Goal: Information Seeking & Learning: Check status

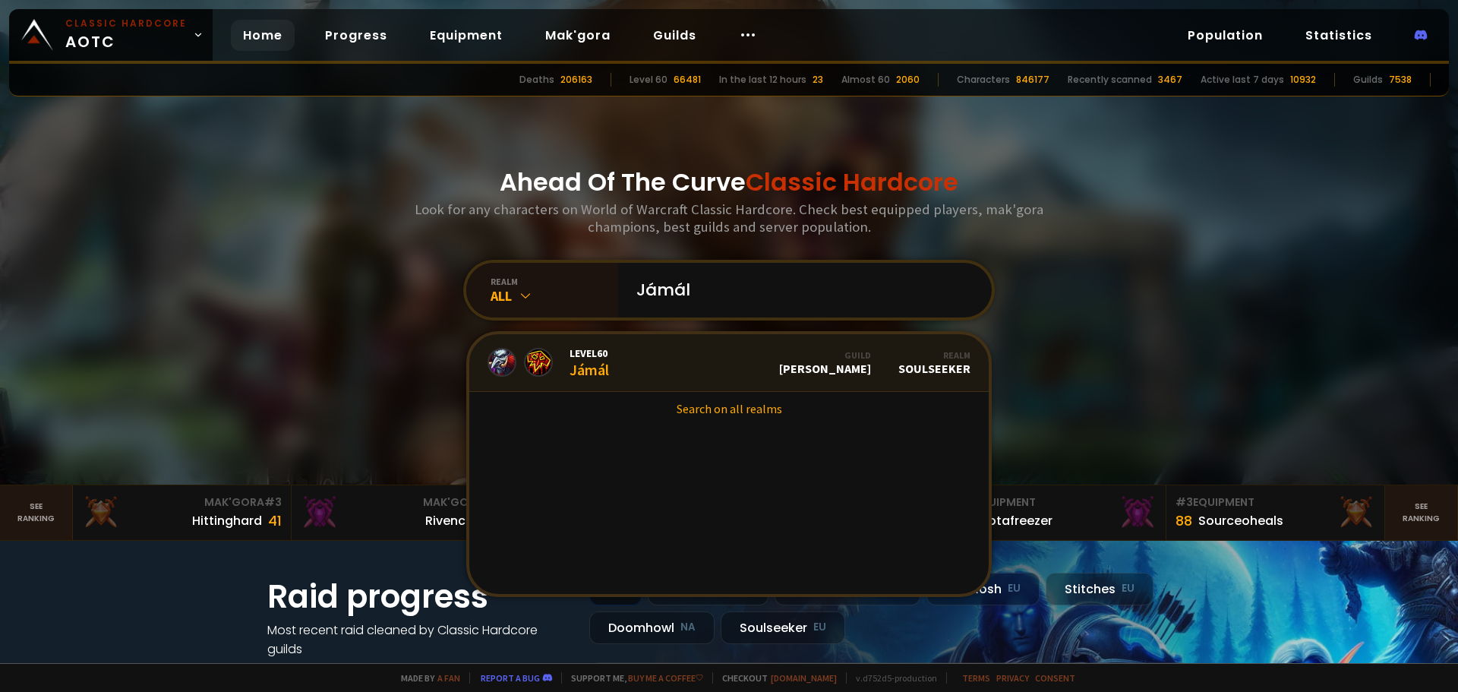
type input "Jámál"
click at [631, 374] on link "Level 60 Jámál Guild [PERSON_NAME] Realm Soulseeker" at bounding box center [728, 363] width 519 height 58
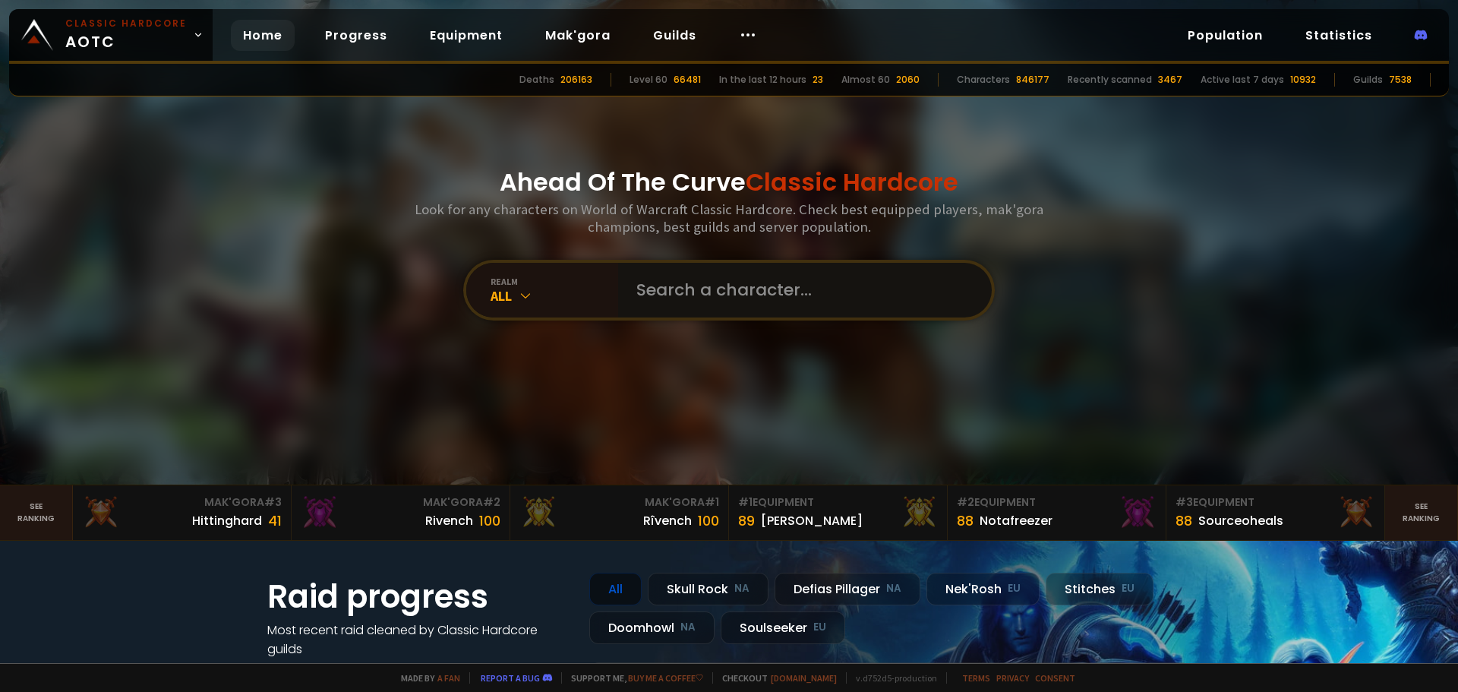
click at [679, 282] on input "text" at bounding box center [800, 290] width 346 height 55
paste input "Taskumuuli"
type input "Taskumuuli"
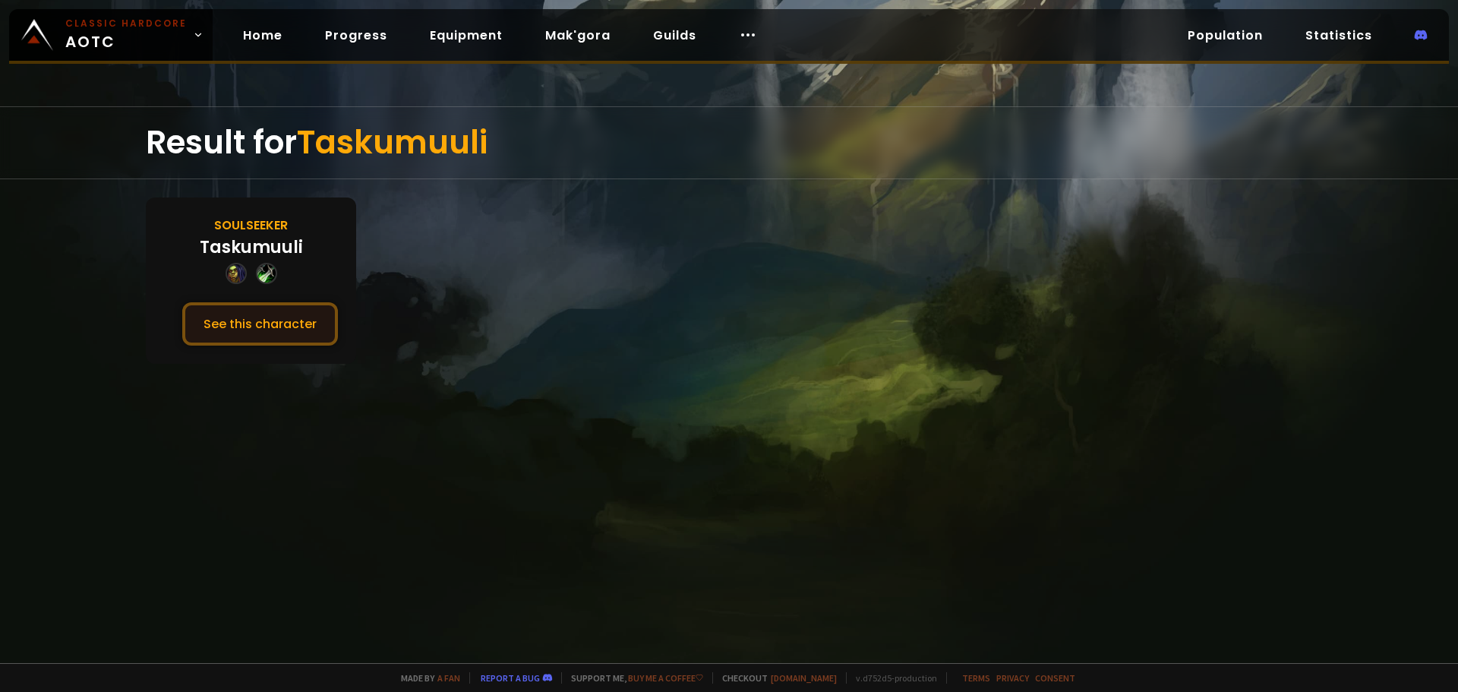
click at [275, 314] on button "See this character" at bounding box center [260, 323] width 156 height 43
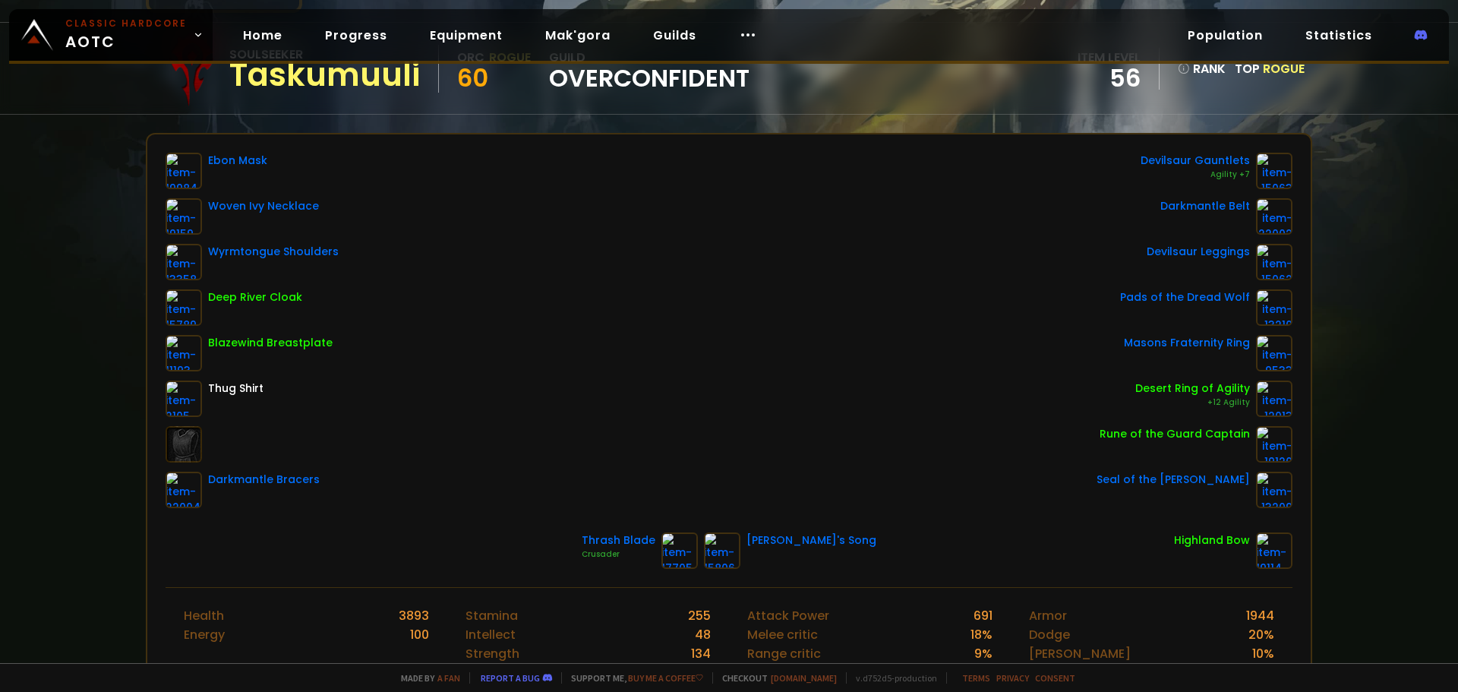
scroll to position [152, 0]
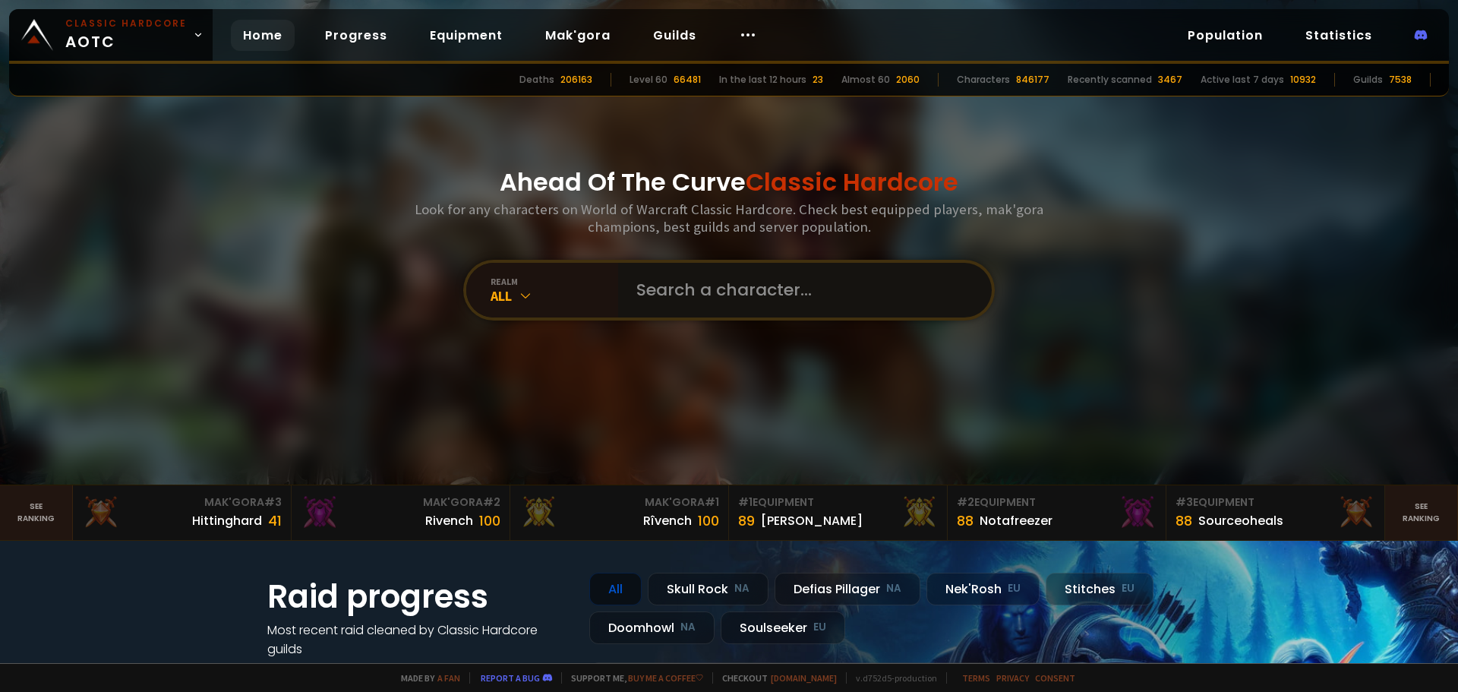
click at [658, 270] on input "text" at bounding box center [800, 290] width 346 height 55
paste input "Neznáika"
type input "Neznáika"
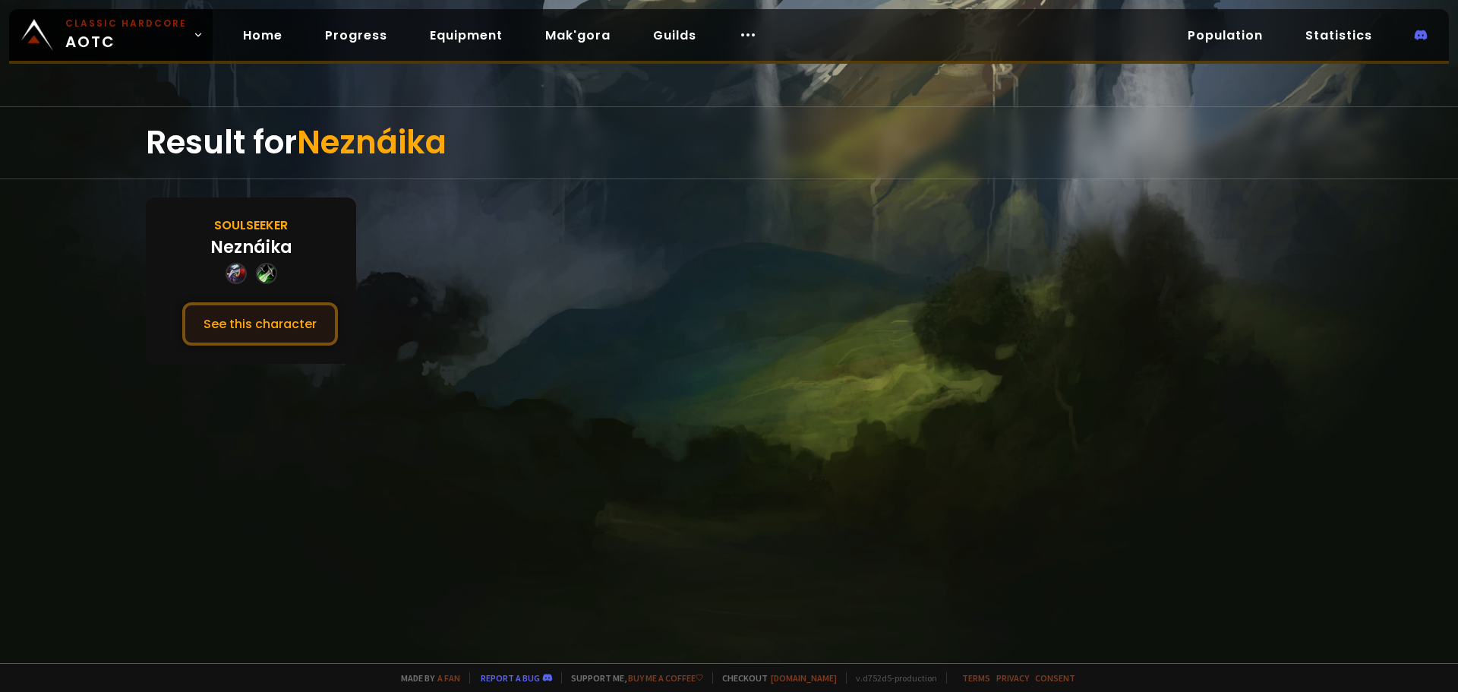
click at [223, 317] on button "See this character" at bounding box center [260, 323] width 156 height 43
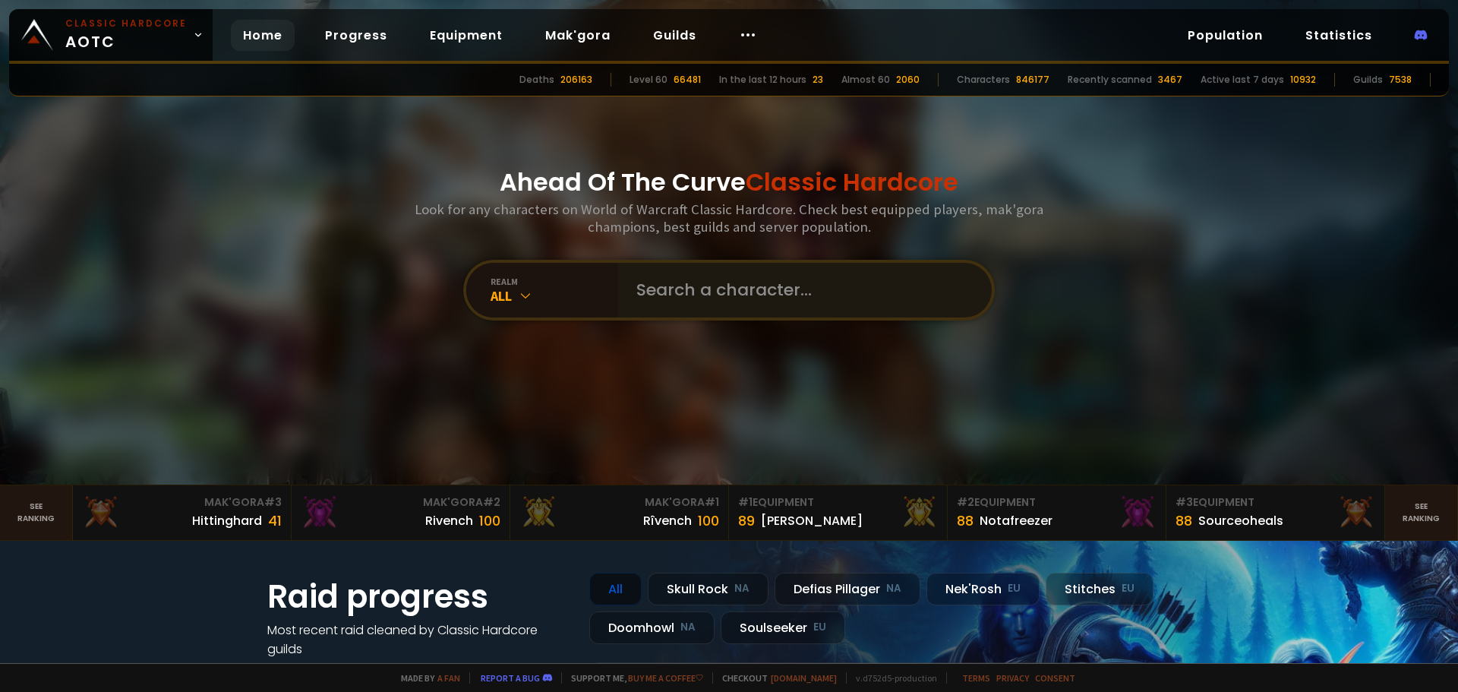
click at [620, 312] on div at bounding box center [805, 290] width 374 height 55
click at [638, 299] on input "text" at bounding box center [800, 290] width 346 height 55
paste input "Jámál"
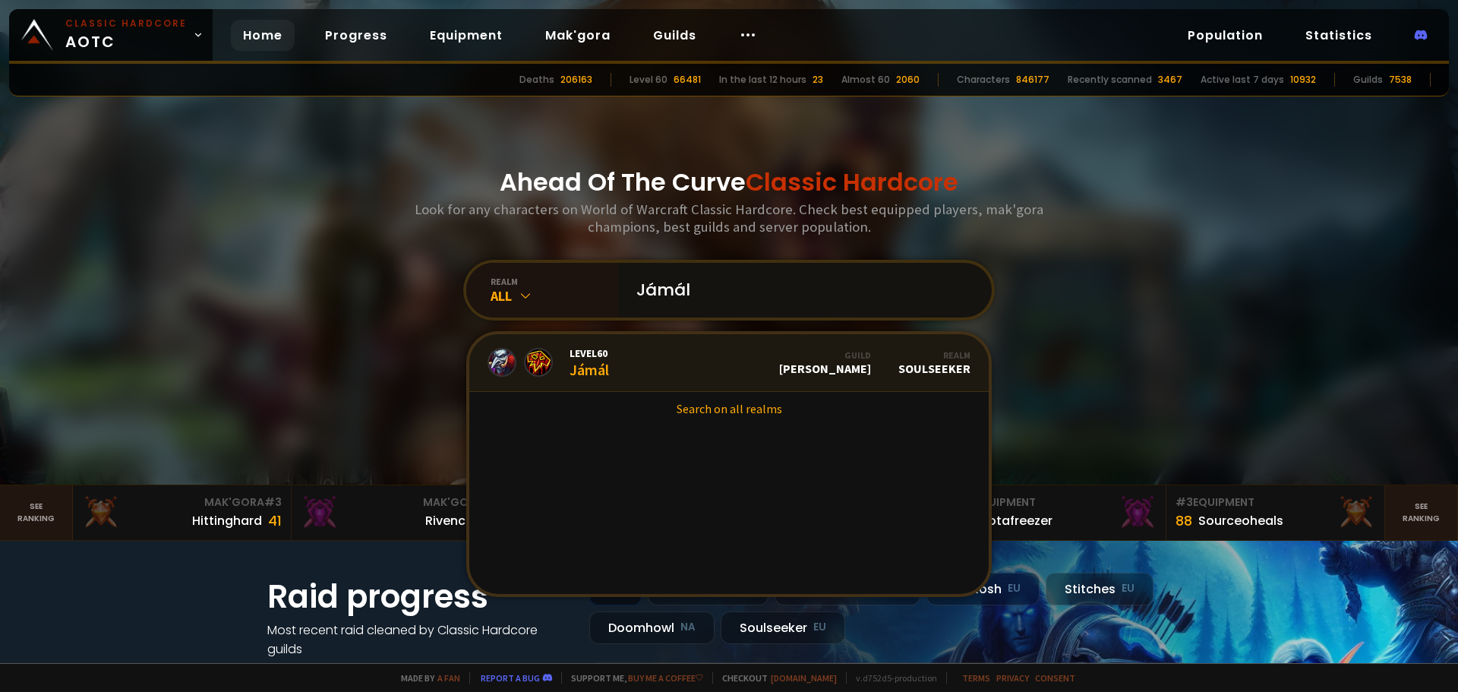
type input "Jámál"
click at [634, 353] on link "Level 60 Jámál Guild [PERSON_NAME] Realm Soulseeker" at bounding box center [728, 363] width 519 height 58
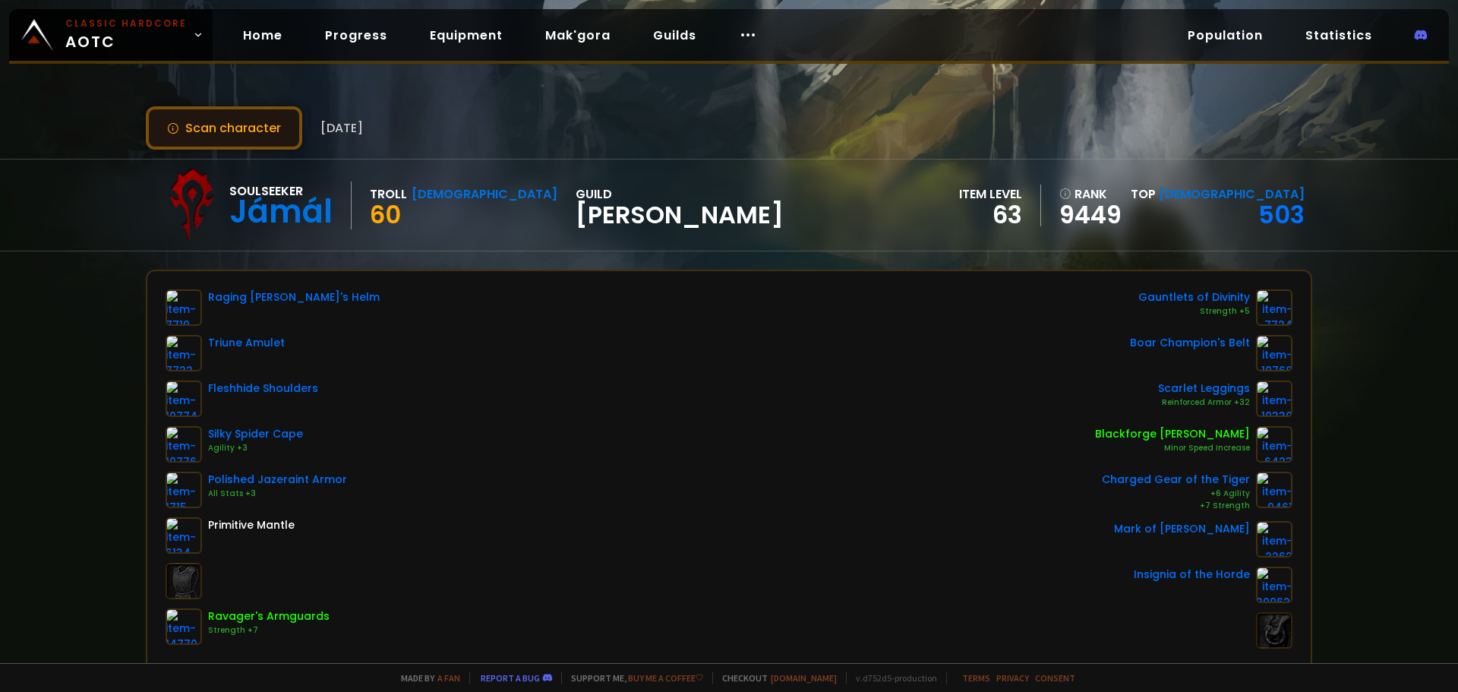
click at [257, 128] on button "Scan character" at bounding box center [224, 127] width 156 height 43
